Goal: Task Accomplishment & Management: Use online tool/utility

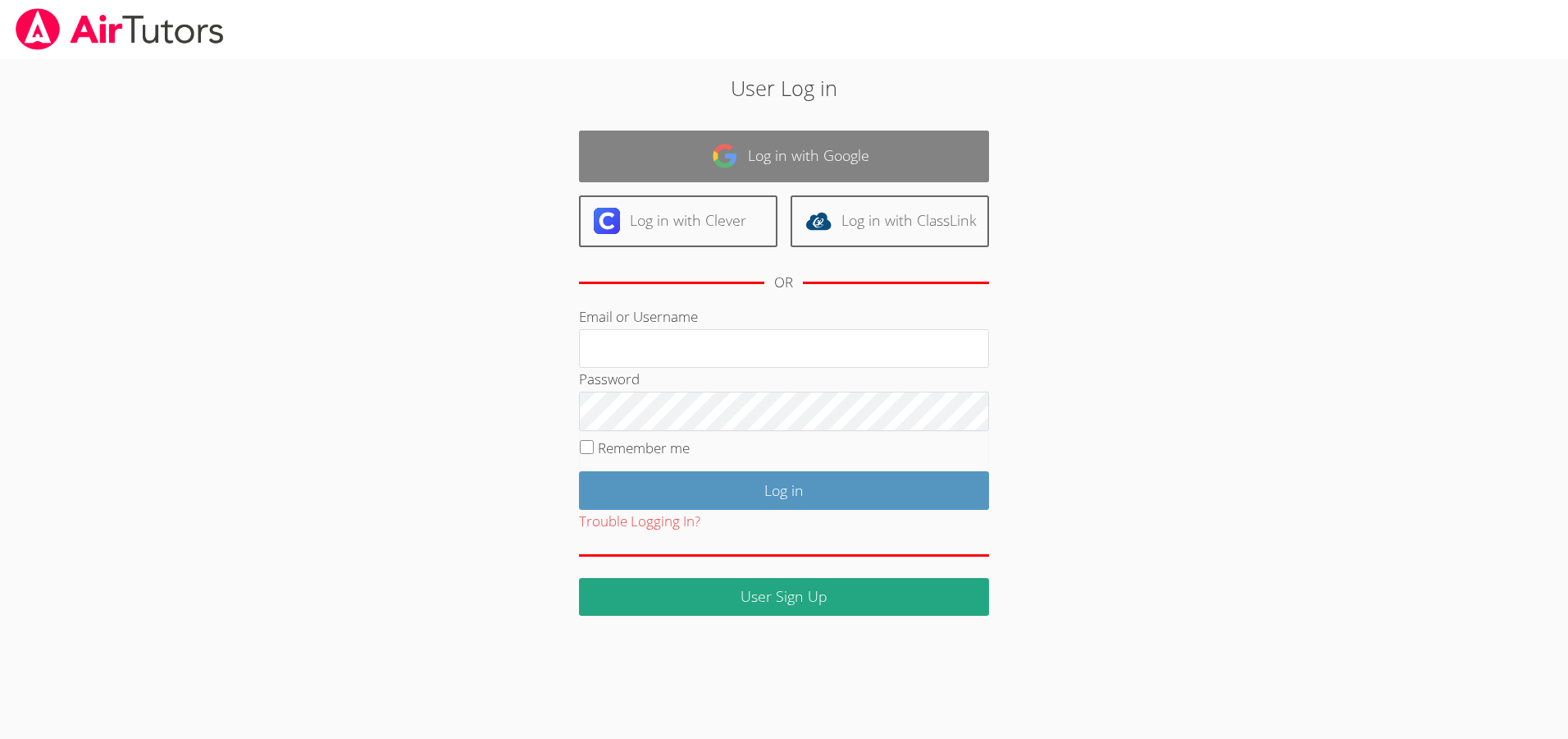
click at [721, 162] on img at bounding box center [725, 156] width 26 height 26
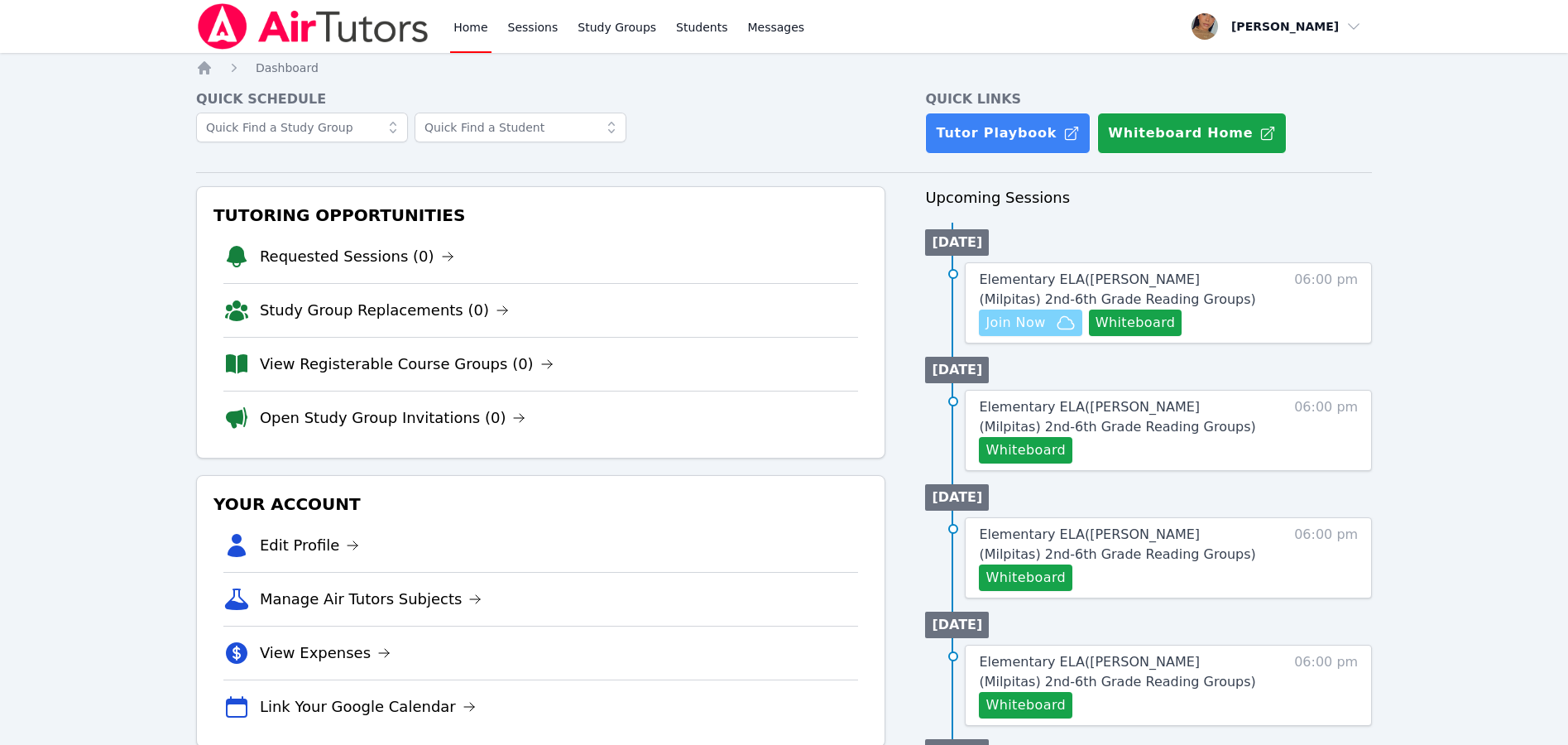
click at [1041, 320] on span "Join Now" at bounding box center [1015, 322] width 59 height 20
click at [1120, 322] on button "Whiteboard" at bounding box center [1136, 322] width 93 height 26
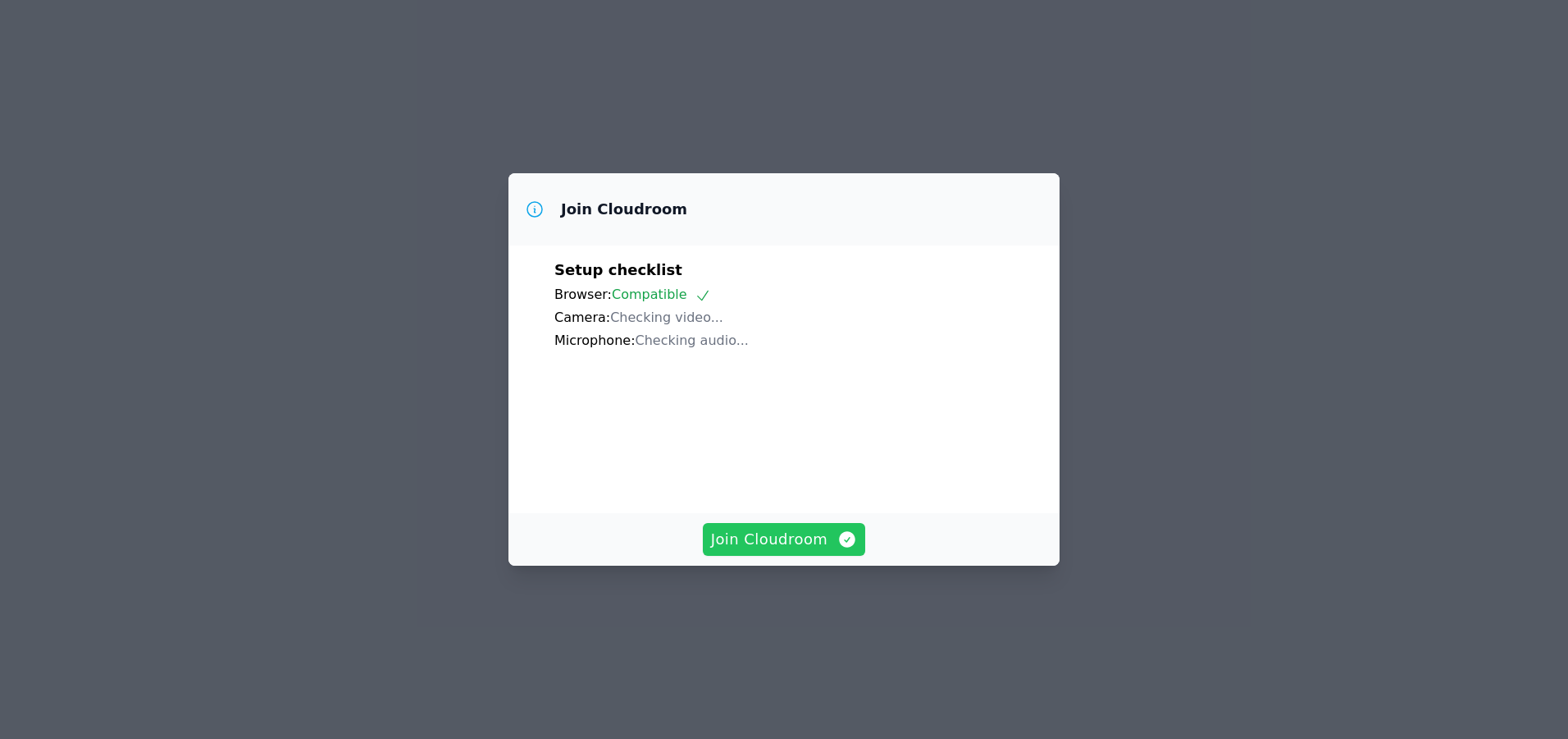
click at [832, 542] on span "Join Cloudroom" at bounding box center [784, 539] width 147 height 23
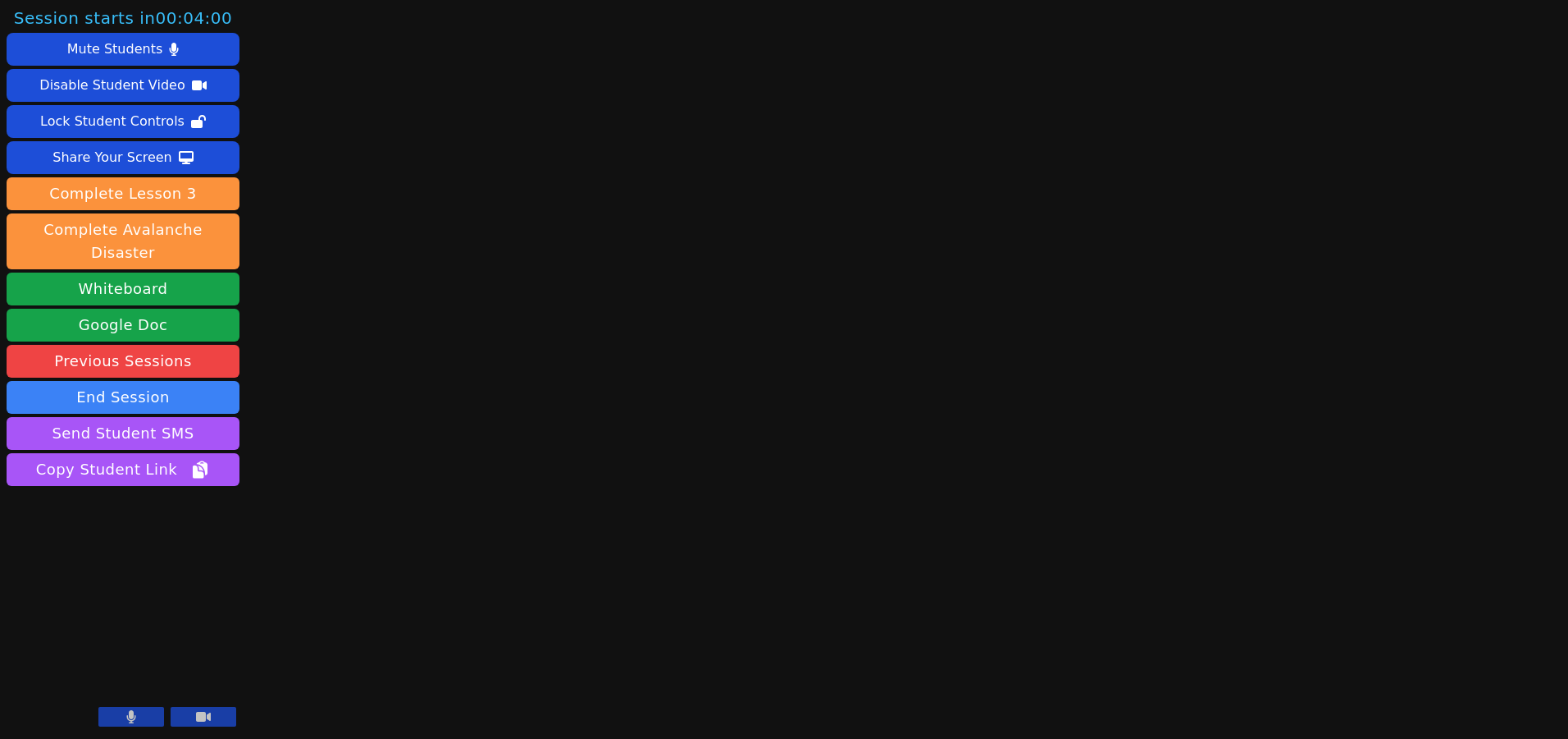
click at [141, 713] on button at bounding box center [131, 717] width 66 height 20
click at [117, 272] on button "Whiteboard" at bounding box center [124, 289] width 233 height 33
click at [131, 273] on button "Whiteboard" at bounding box center [124, 289] width 233 height 33
click at [194, 272] on button "Whiteboard" at bounding box center [124, 289] width 233 height 33
click at [139, 282] on button "Whiteboard" at bounding box center [124, 289] width 233 height 33
